Goal: Obtain resource: Download file/media

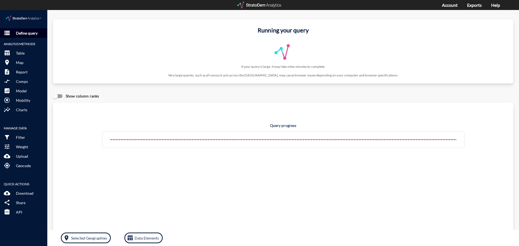
click p "Define query"
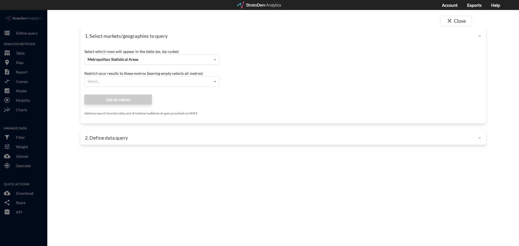
click div "Metropolitan Statistical Areas"
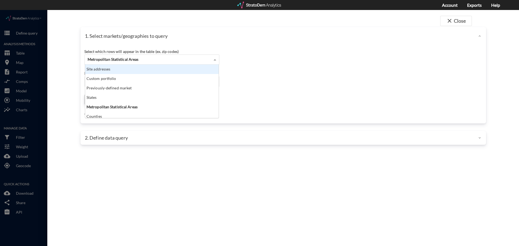
click div "Site addresses"
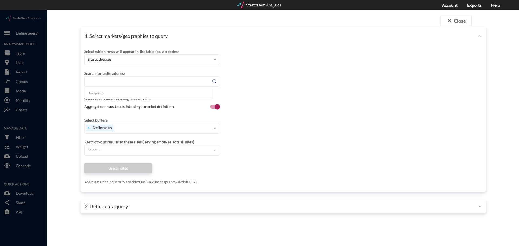
click input "Enter an address"
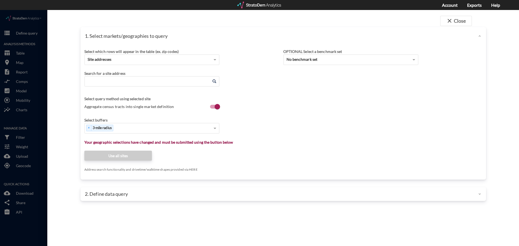
click input "Enter an address"
paste input "[STREET_ADDRESS][PERSON_NAME]"
click li "[STREET_ADDRESS][PERSON_NAME][US_STATE]"
type input "[STREET_ADDRESS][PERSON_NAME][US_STATE]"
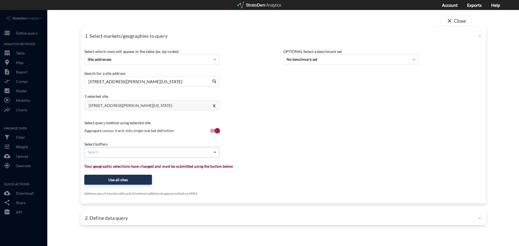
click span
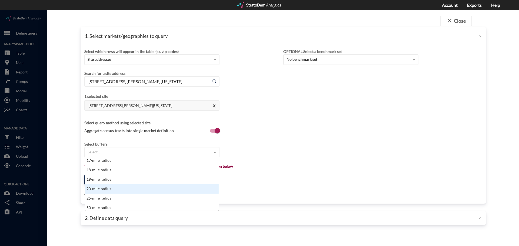
scroll to position [161, 0]
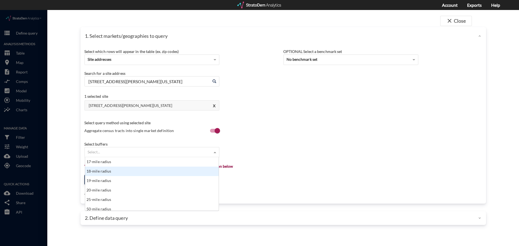
click div "18-mile radius"
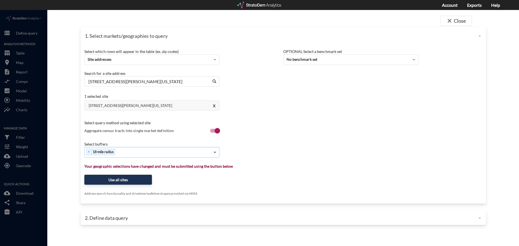
click span
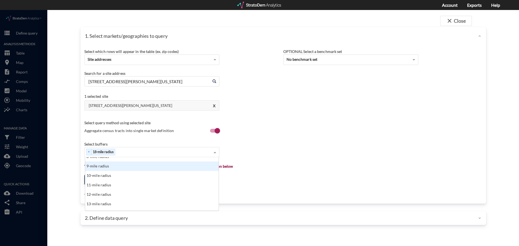
scroll to position [81, 0]
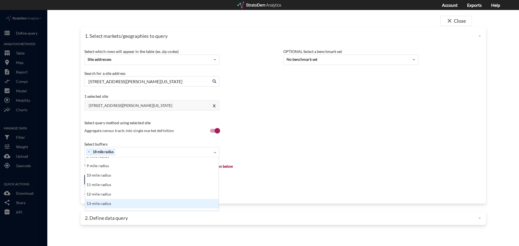
click div "13-mile radius"
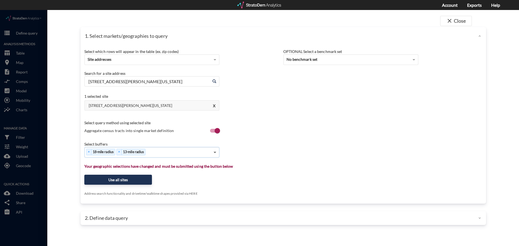
click span
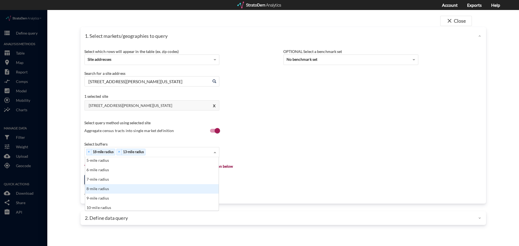
scroll to position [58, 0]
click div "9-mile radius"
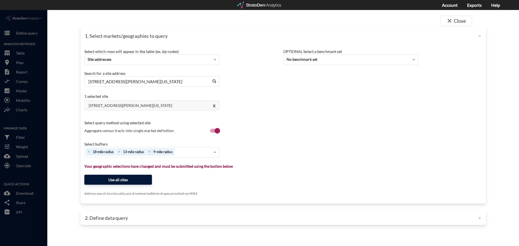
click button "Use all sites"
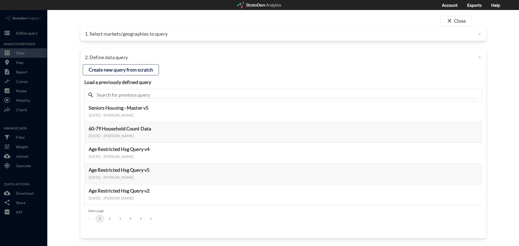
click button "3"
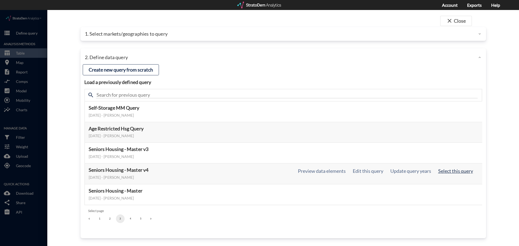
click button "Select this query"
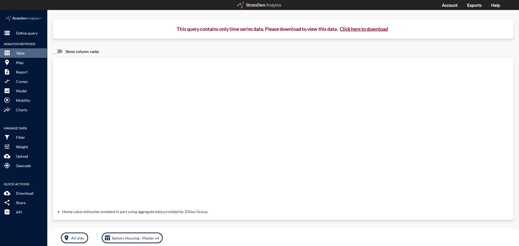
click button "Click here to download"
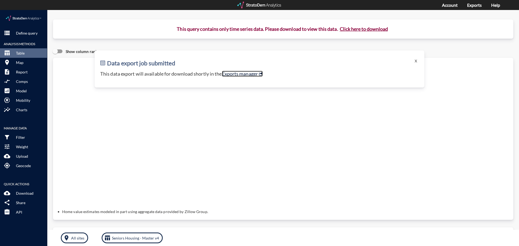
click link "Exports manager"
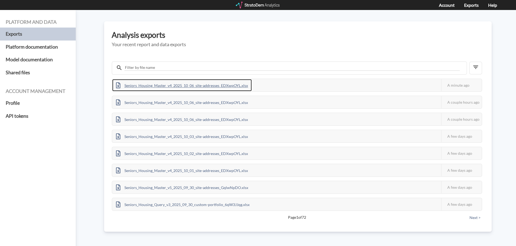
click at [205, 89] on div "Seniors_Housing_Master_v4_2025_10_06_site-addresses_EDXwpOYL.xlsx" at bounding box center [182, 85] width 140 height 12
